Goal: Task Accomplishment & Management: Manage account settings

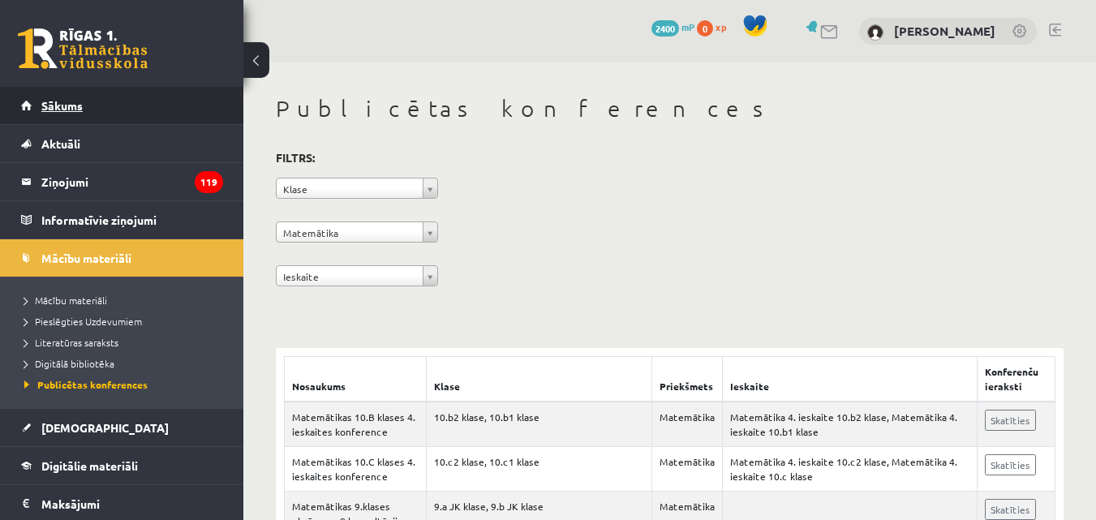
click at [90, 110] on link "Sākums" at bounding box center [122, 105] width 202 height 37
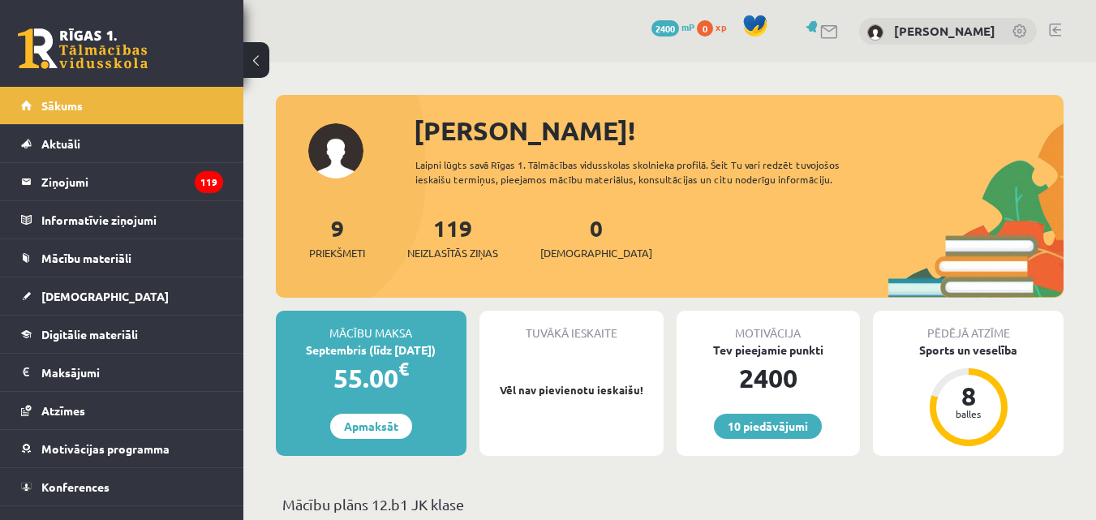
click at [1054, 28] on link at bounding box center [1055, 30] width 12 height 13
